Goal: Communication & Community: Participate in discussion

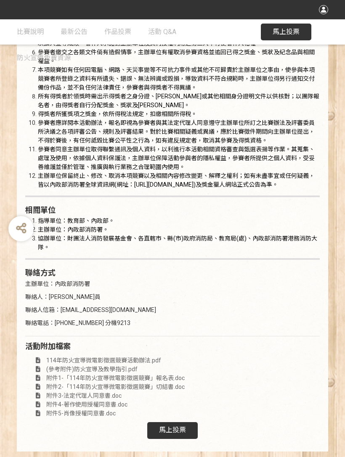
scroll to position [1548, 0]
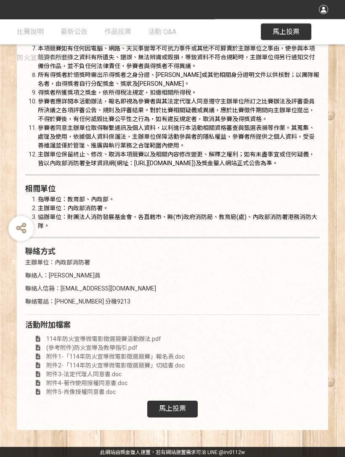
click at [180, 412] on span "馬上投票" at bounding box center [172, 409] width 27 height 8
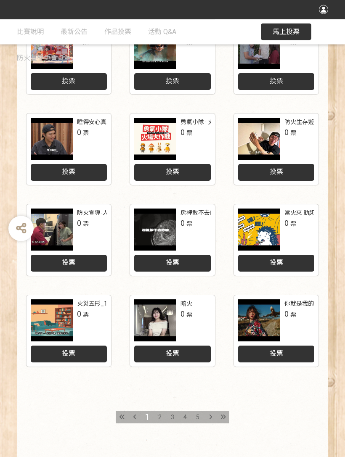
scroll to position [231, 0]
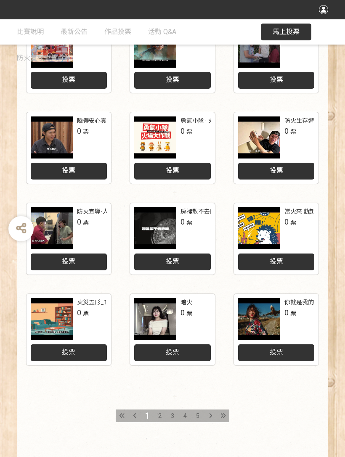
click at [223, 413] on icon at bounding box center [222, 416] width 5 height 6
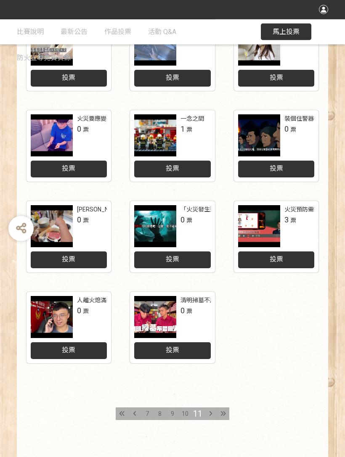
scroll to position [251, 0]
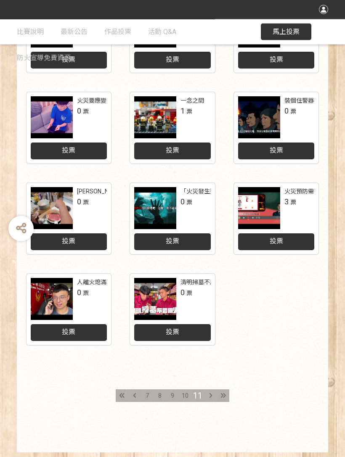
click at [146, 393] on span "7" at bounding box center [147, 396] width 3 height 7
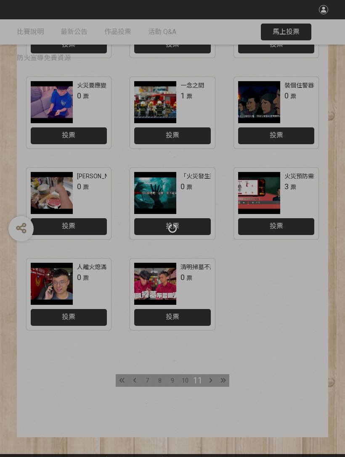
scroll to position [268, 0]
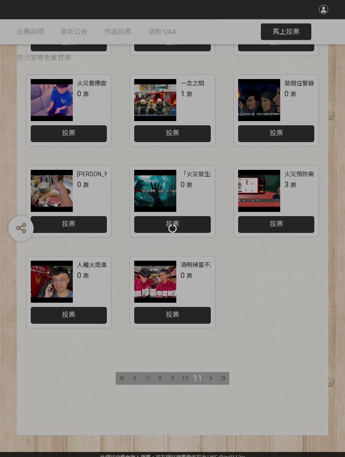
click at [123, 379] on div at bounding box center [172, 228] width 345 height 457
click at [146, 378] on div at bounding box center [172, 228] width 345 height 457
click at [134, 378] on div at bounding box center [172, 228] width 345 height 457
click at [139, 378] on div at bounding box center [172, 228] width 345 height 457
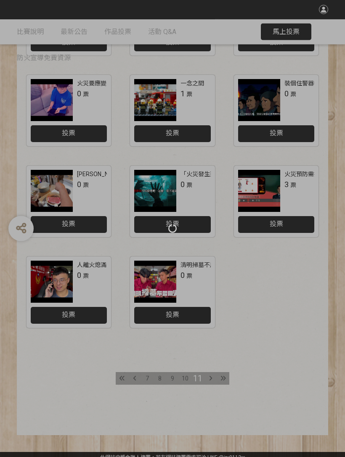
click at [123, 379] on div at bounding box center [172, 228] width 345 height 457
click at [125, 379] on div at bounding box center [172, 228] width 345 height 457
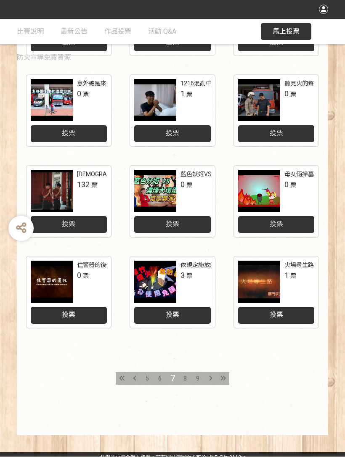
click at [285, 313] on div "投票" at bounding box center [276, 315] width 77 height 17
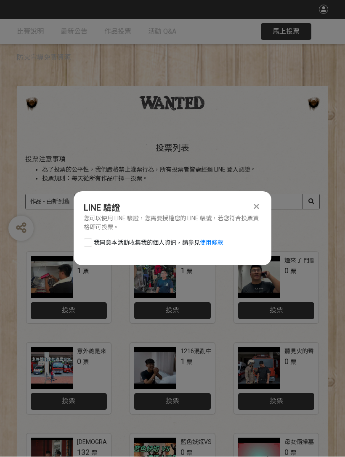
scroll to position [0, 0]
click at [87, 242] on div at bounding box center [88, 243] width 8 height 8
checkbox input "true"
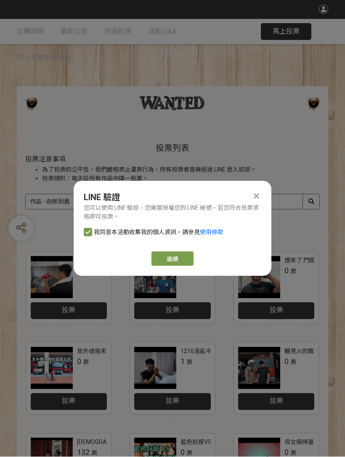
click at [171, 260] on link "繼續" at bounding box center [172, 259] width 42 height 14
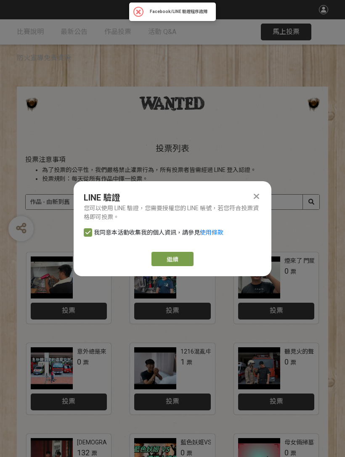
click at [172, 258] on link "繼續" at bounding box center [172, 259] width 42 height 14
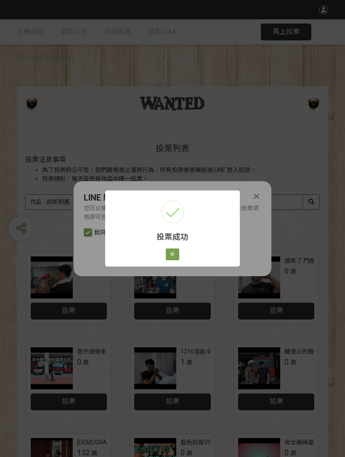
click at [172, 251] on button "好" at bounding box center [172, 255] width 13 height 12
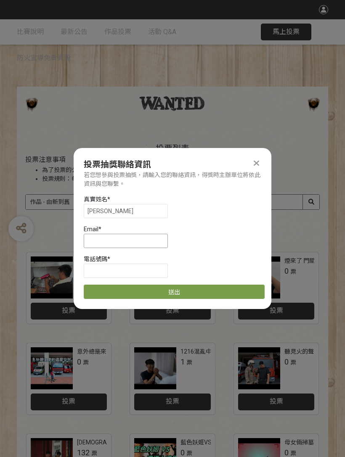
click at [106, 240] on input at bounding box center [126, 241] width 84 height 14
type input "[EMAIL_ADDRESS][DOMAIN_NAME]"
click at [101, 269] on input at bounding box center [126, 270] width 84 height 14
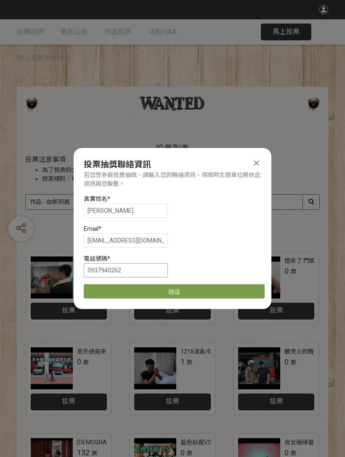
type input "0937940262"
click at [186, 289] on button "送出" at bounding box center [174, 291] width 181 height 14
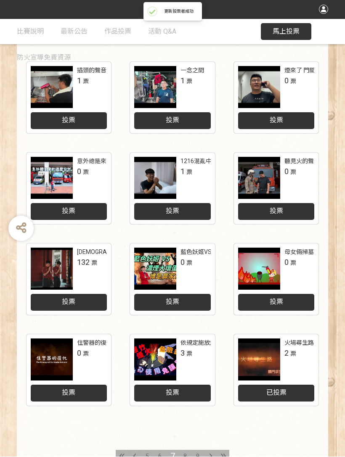
scroll to position [268, 0]
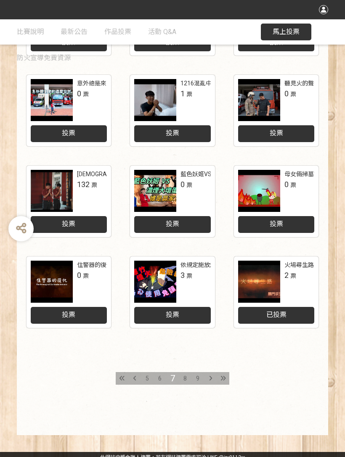
click at [289, 277] on span "2 票" at bounding box center [290, 275] width 12 height 11
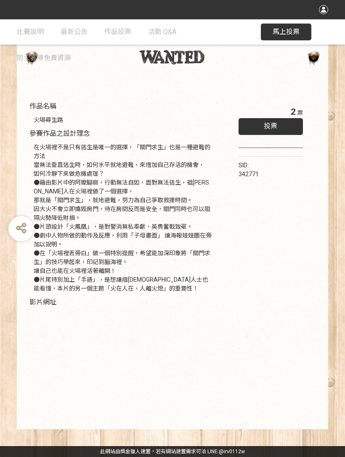
click at [297, 109] on span "票" at bounding box center [300, 112] width 6 height 7
click at [295, 106] on div "2 票" at bounding box center [297, 112] width 12 height 13
click at [296, 106] on div "2 票" at bounding box center [297, 112] width 12 height 13
click at [284, 118] on div "投票" at bounding box center [271, 126] width 64 height 17
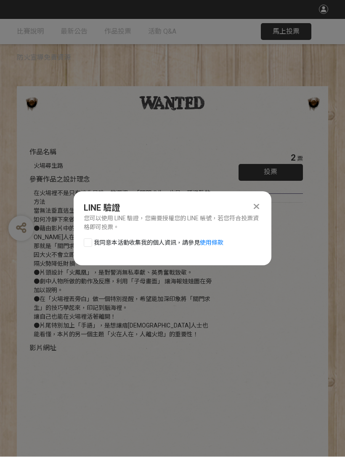
click at [257, 204] on icon at bounding box center [256, 207] width 5 height 8
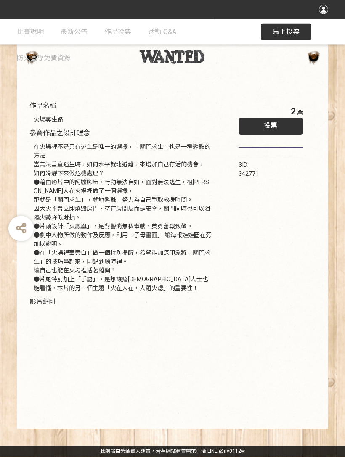
scroll to position [57, 0]
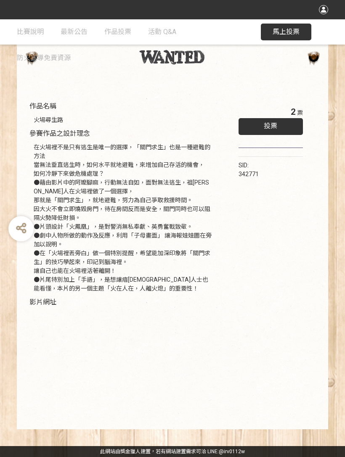
click at [291, 29] on span "馬上投票" at bounding box center [286, 32] width 27 height 8
